Goal: Information Seeking & Learning: Learn about a topic

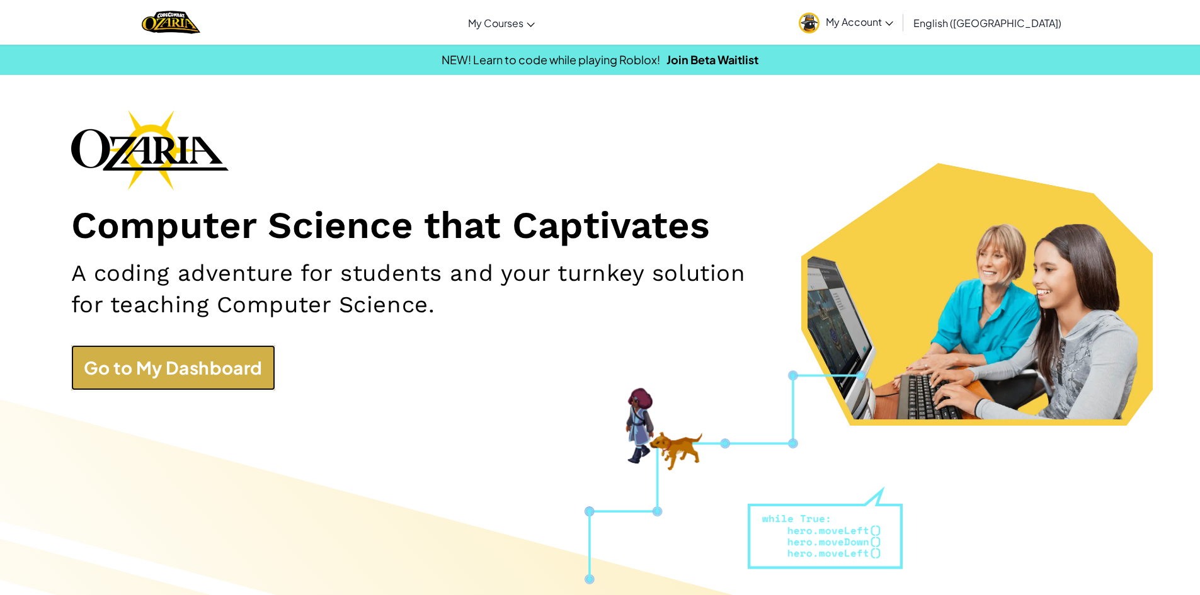
click at [117, 372] on link "Go to My Dashboard" at bounding box center [173, 367] width 204 height 45
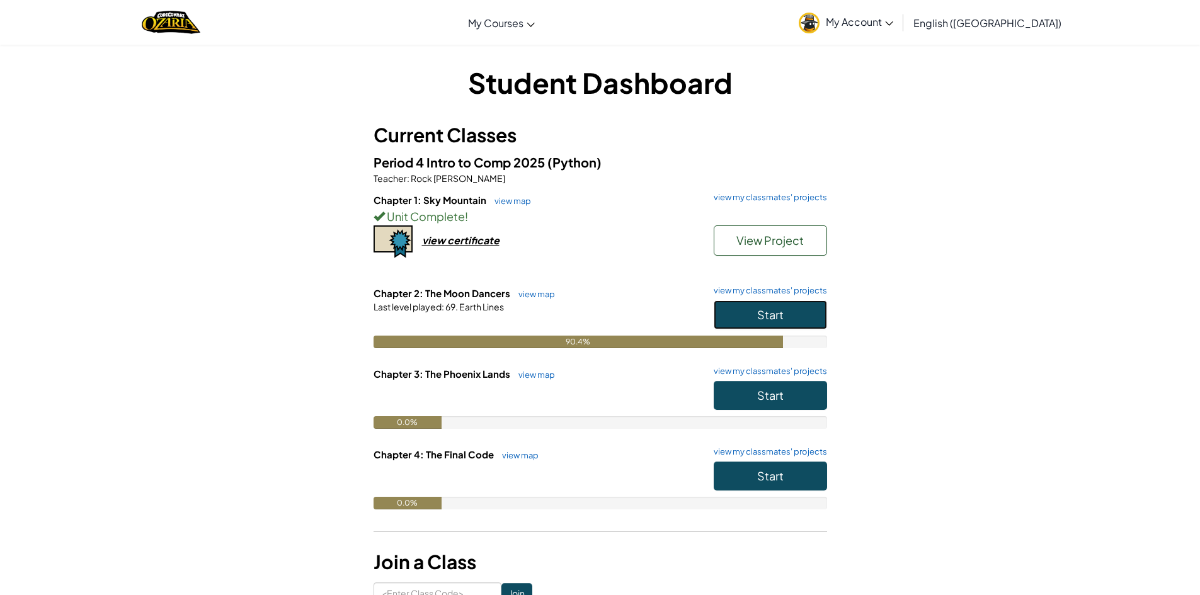
click at [797, 302] on button "Start" at bounding box center [769, 314] width 113 height 29
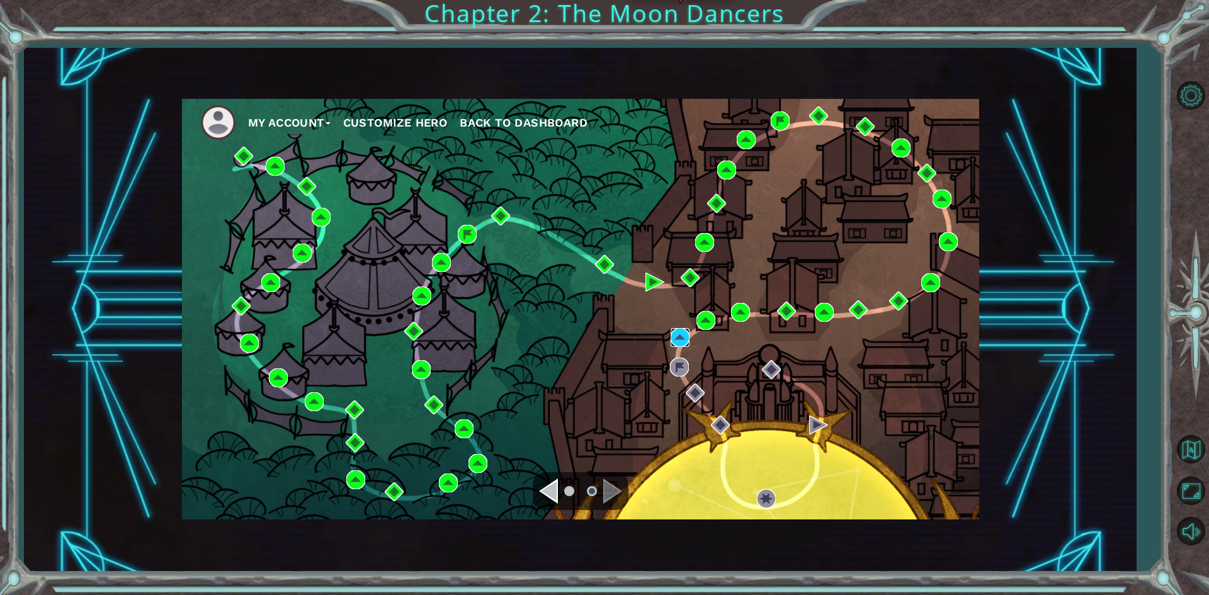
click at [683, 335] on img at bounding box center [680, 337] width 19 height 19
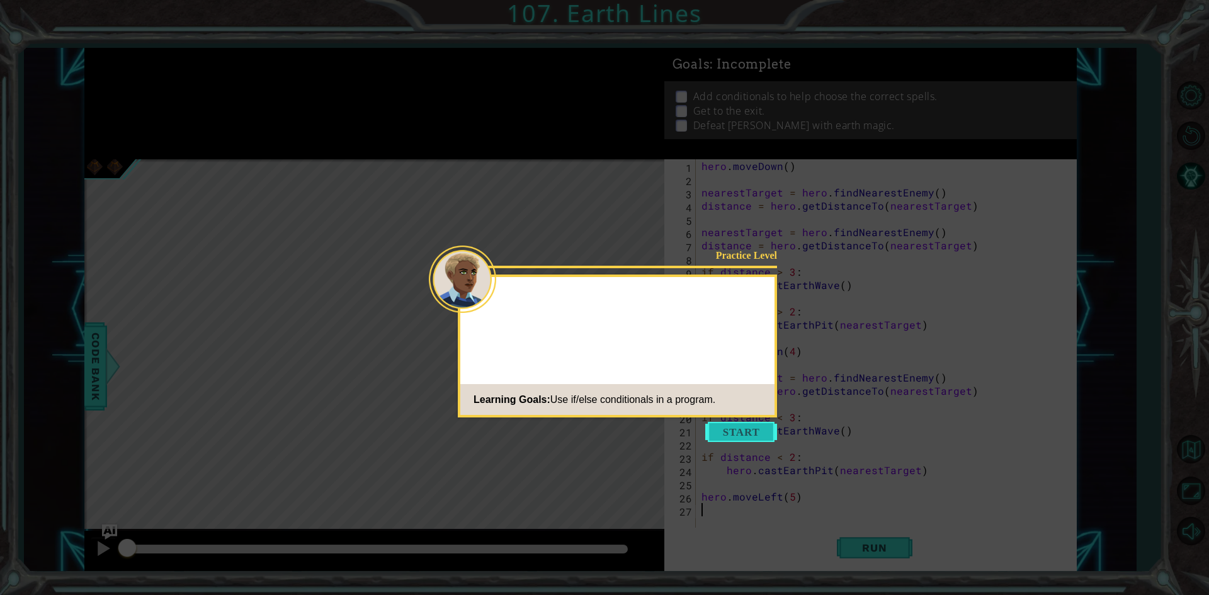
click at [728, 434] on button "Start" at bounding box center [741, 432] width 72 height 20
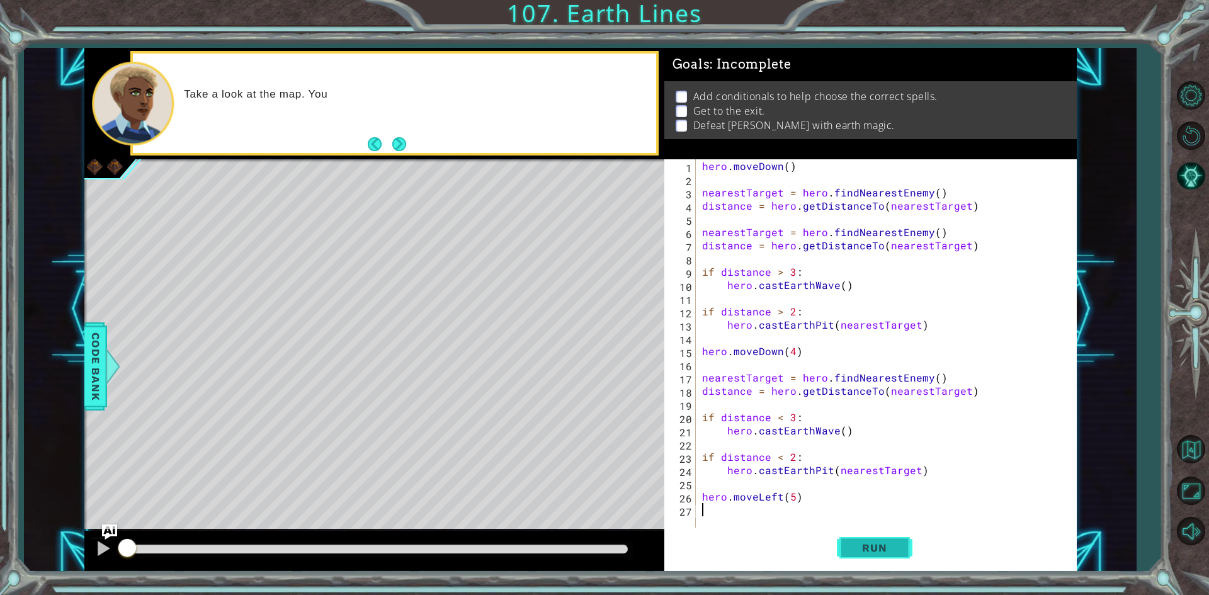
click at [868, 533] on button "Run" at bounding box center [875, 548] width 76 height 41
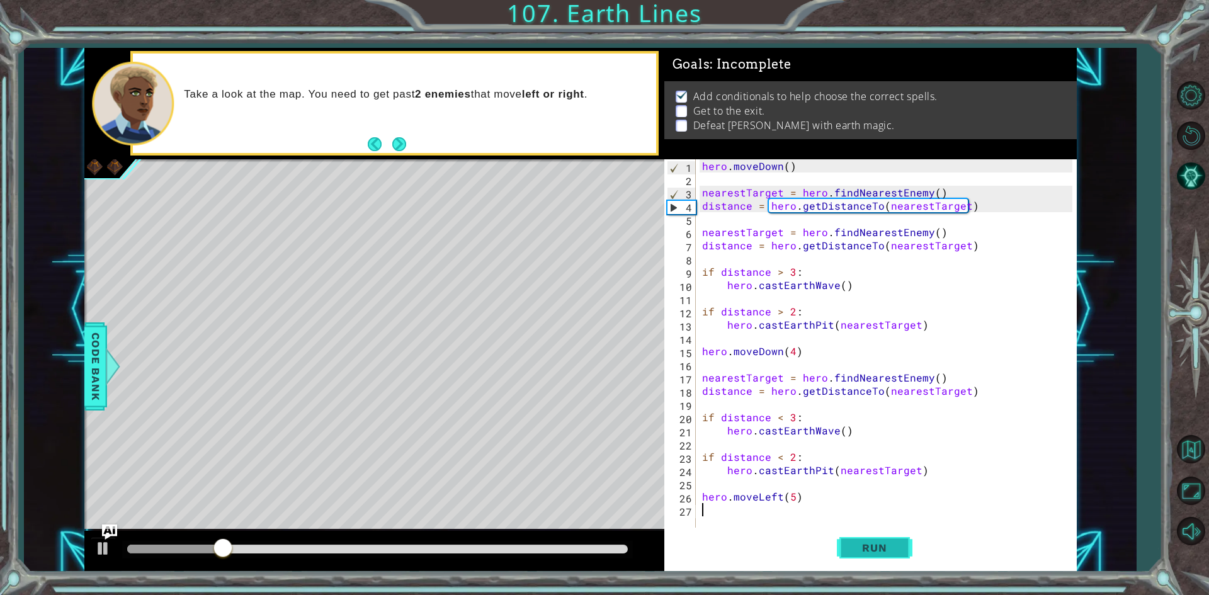
click at [881, 530] on button "Run" at bounding box center [875, 548] width 76 height 41
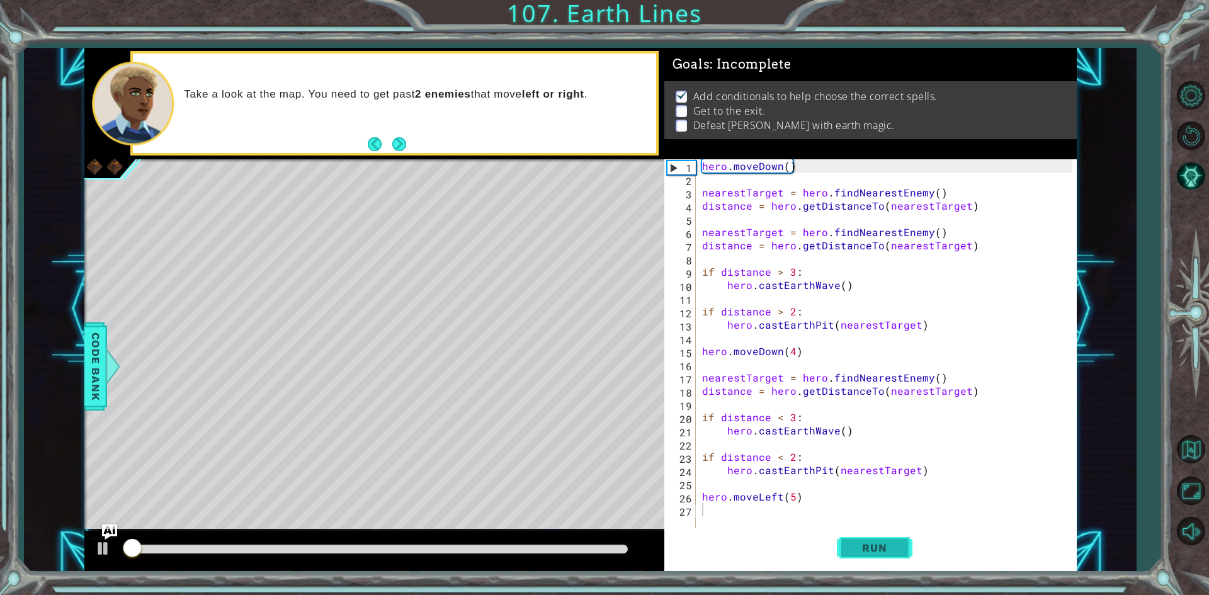
click at [878, 540] on button "Run" at bounding box center [875, 548] width 76 height 41
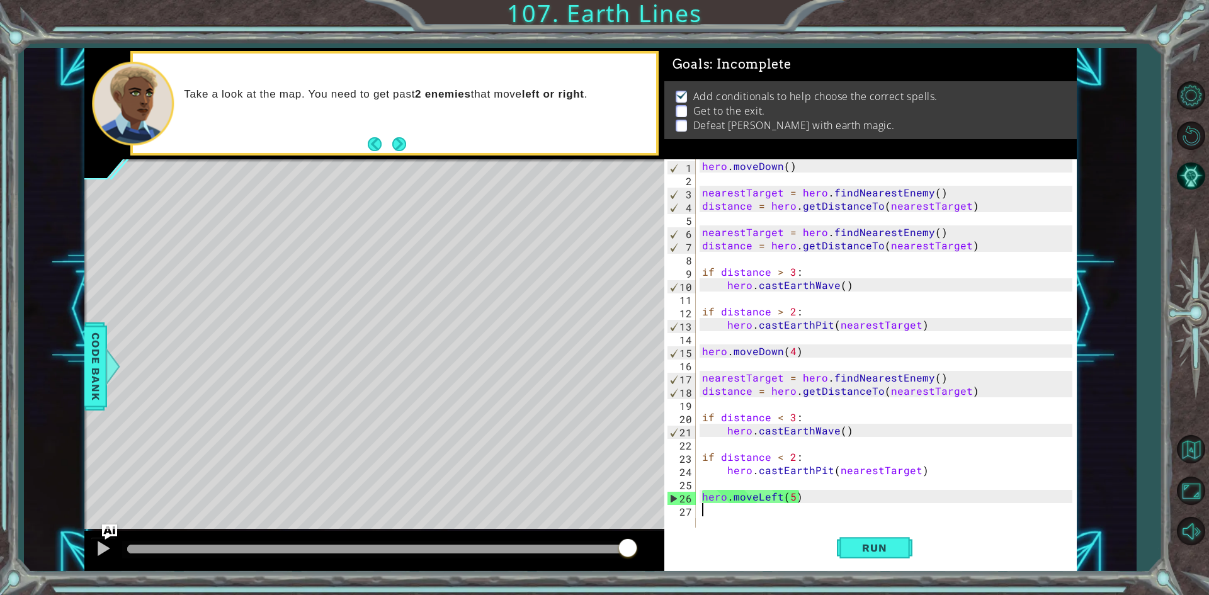
click at [969, 378] on div "hero . [GEOGRAPHIC_DATA] ( ) nearestTarget = hero . findNearestEnemy ( ) distan…" at bounding box center [889, 357] width 379 height 397
type textarea "nearestTarget = hero.findNearestEnemy()"
